Goal: Task Accomplishment & Management: Use online tool/utility

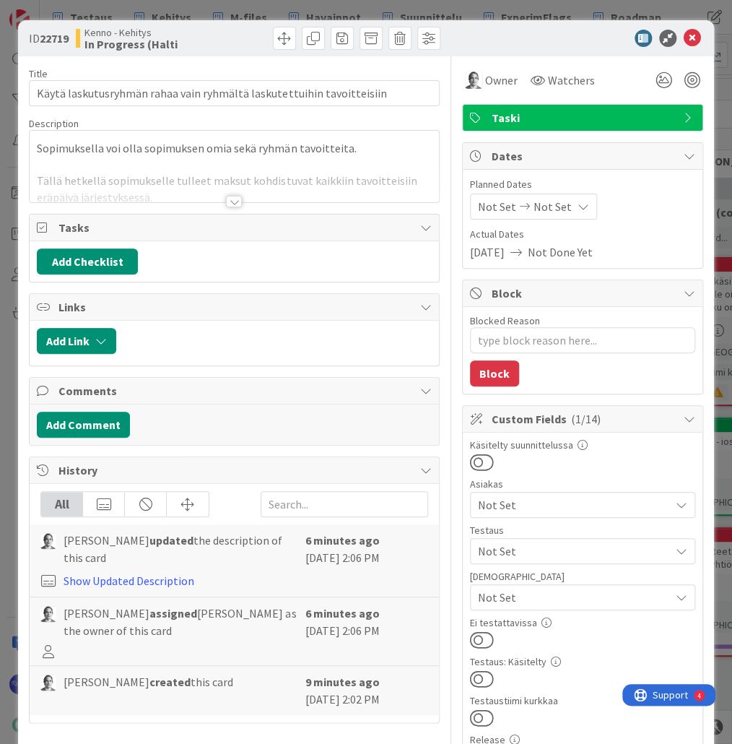
type textarea "x"
click at [231, 199] on div at bounding box center [234, 202] width 16 height 12
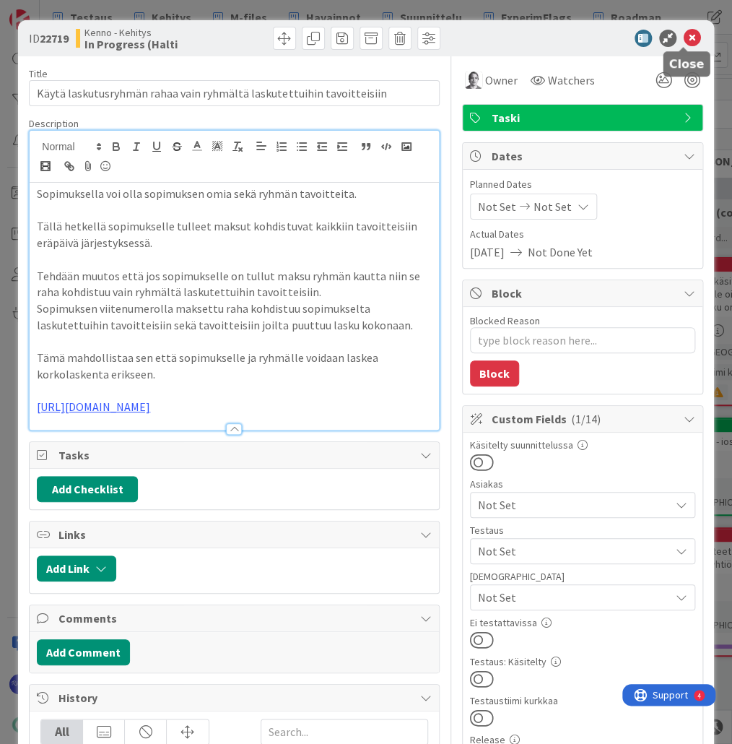
click at [684, 36] on icon at bounding box center [692, 38] width 17 height 17
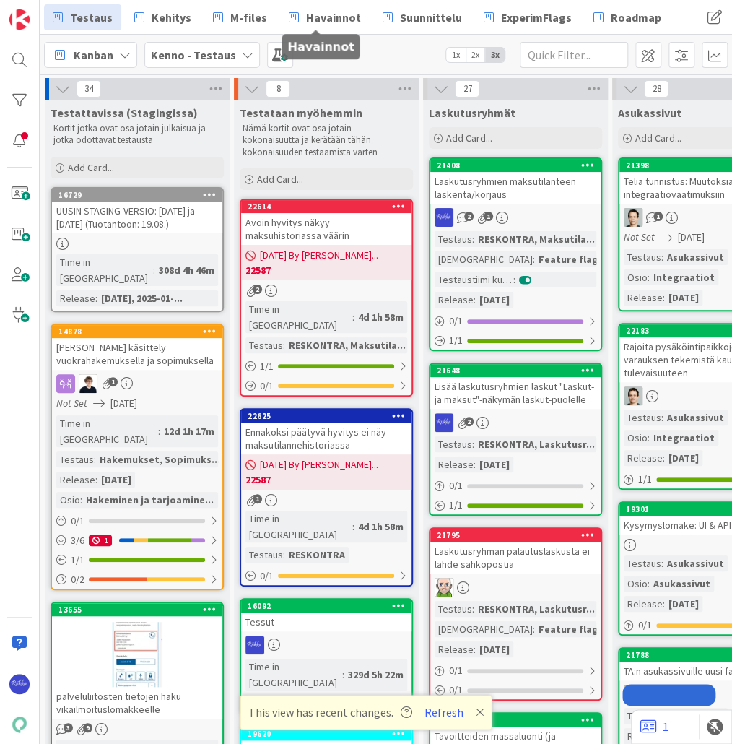
click at [322, 13] on span "Havainnot" at bounding box center [333, 17] width 55 height 17
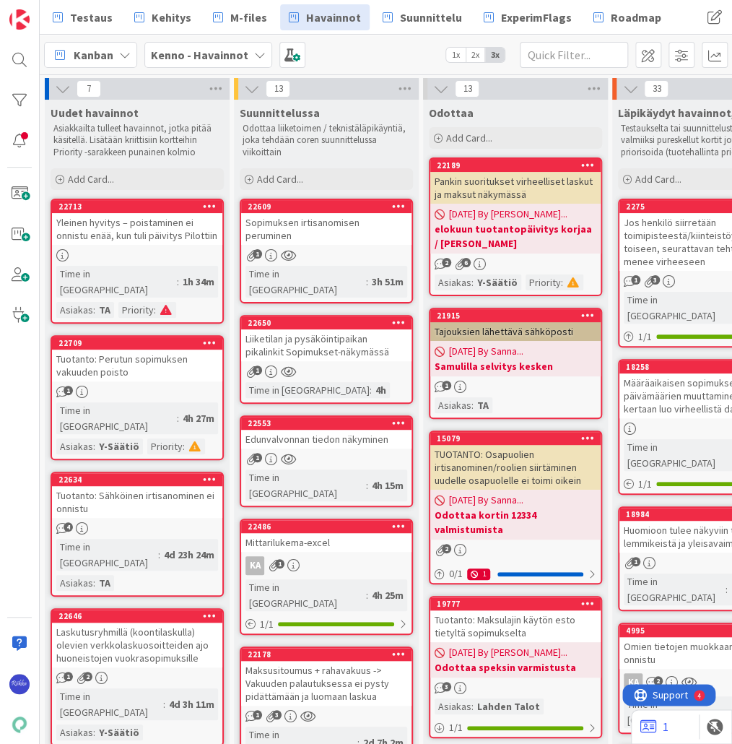
click at [326, 533] on div "Mittarilukema-excel" at bounding box center [326, 542] width 170 height 19
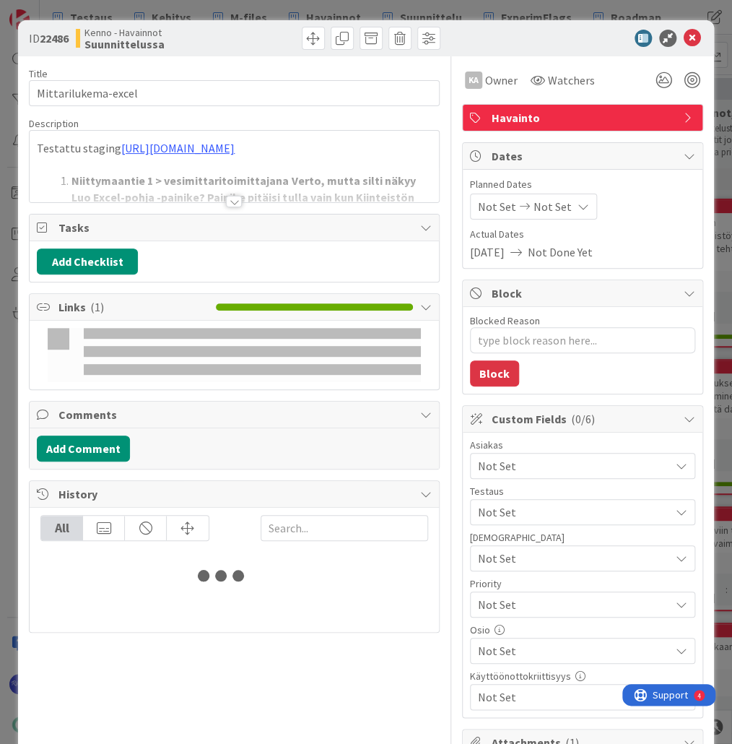
type textarea "x"
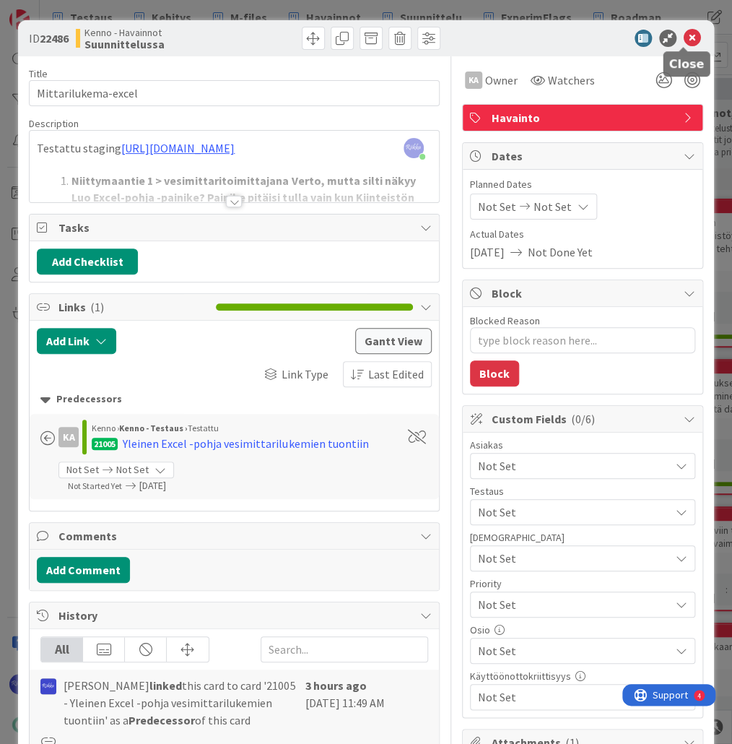
drag, startPoint x: 686, startPoint y: 39, endPoint x: 435, endPoint y: 147, distance: 273.6
click at [686, 39] on icon at bounding box center [692, 38] width 17 height 17
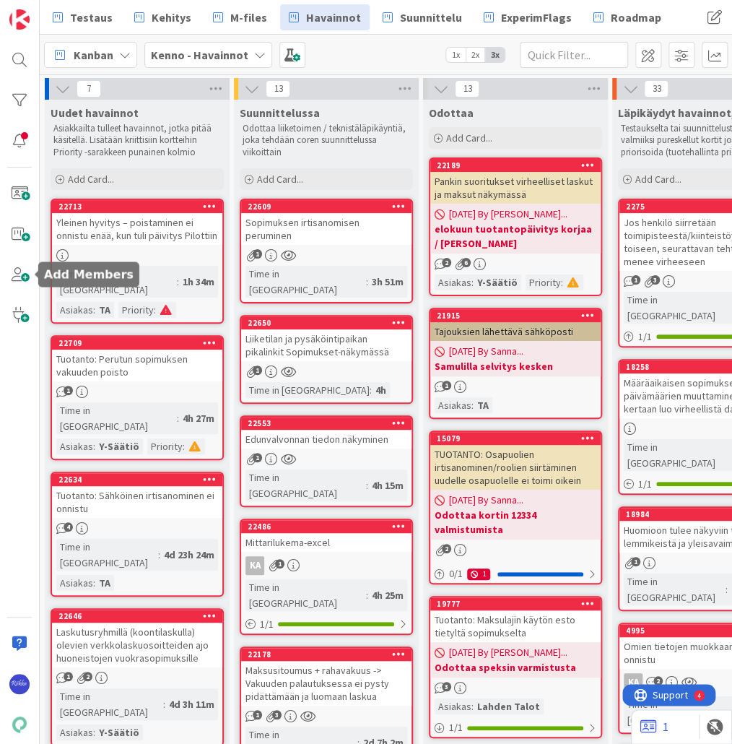
click at [20, 264] on span at bounding box center [19, 274] width 29 height 29
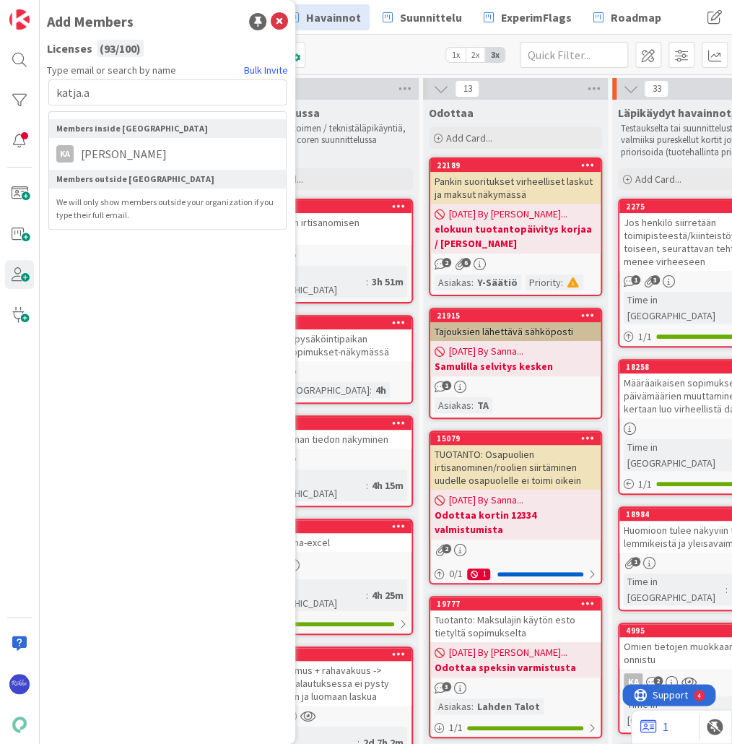
type input "katja.a"
click at [140, 154] on span "[PERSON_NAME]" at bounding box center [124, 153] width 100 height 17
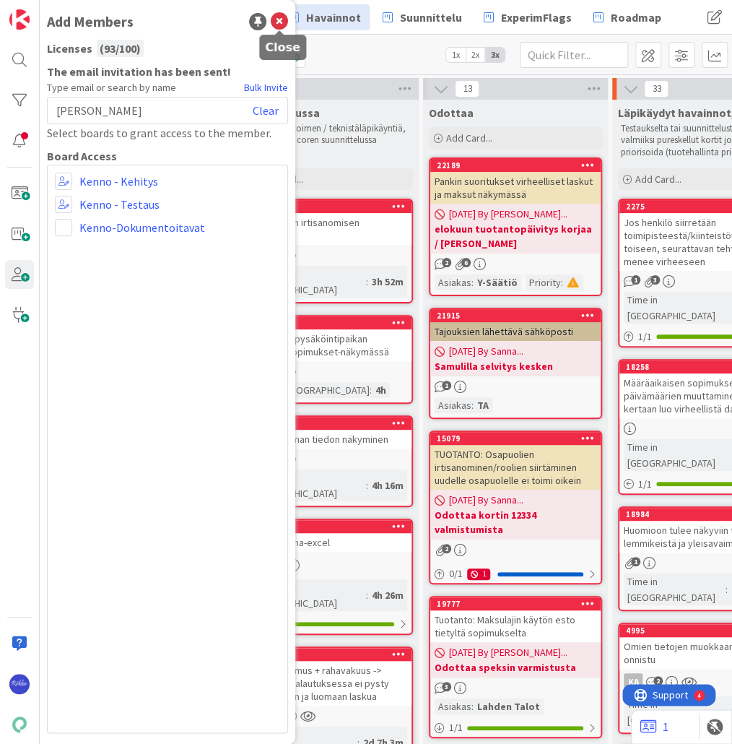
click at [279, 23] on icon at bounding box center [279, 21] width 17 height 17
